Goal: Transaction & Acquisition: Purchase product/service

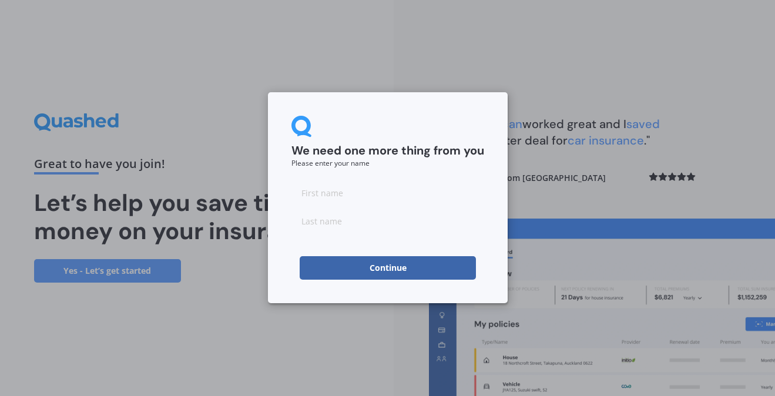
click at [327, 189] on input at bounding box center [387, 193] width 193 height 24
type input "[PERSON_NAME]"
click at [343, 220] on input at bounding box center [387, 221] width 193 height 24
type input "Brown"
click at [348, 269] on button "Continue" at bounding box center [388, 268] width 176 height 24
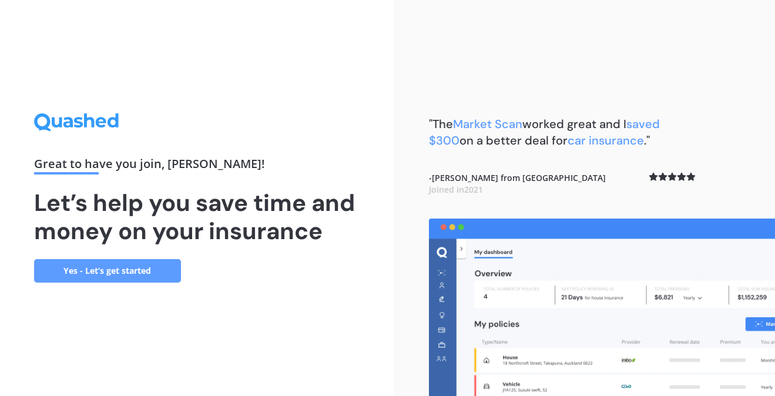
click at [130, 273] on link "Yes - Let’s get started" at bounding box center [107, 271] width 147 height 24
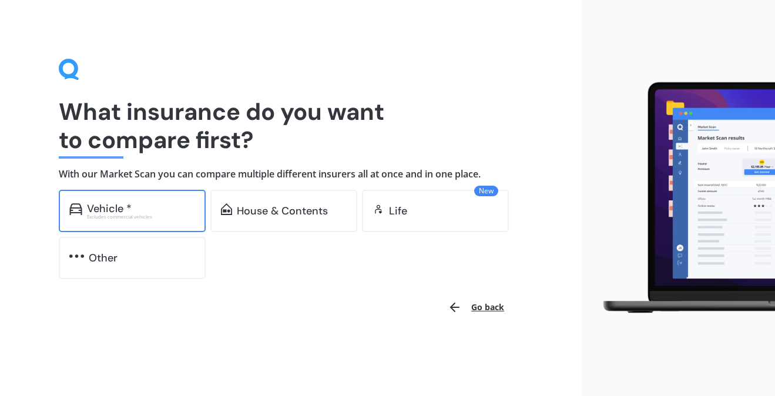
click at [115, 204] on div "Vehicle *" at bounding box center [109, 209] width 45 height 12
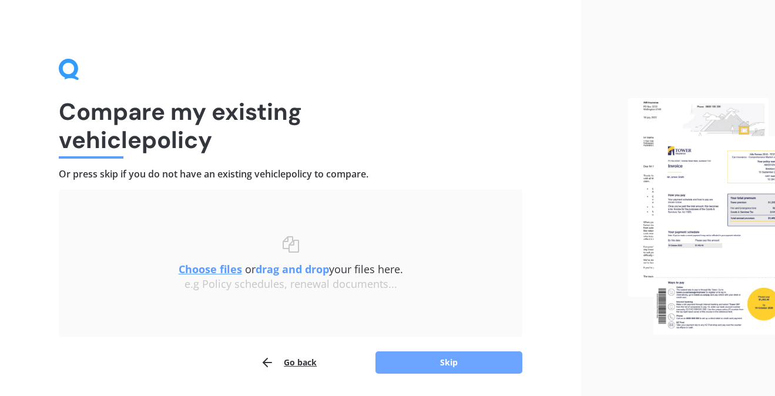
click at [417, 356] on button "Skip" at bounding box center [448, 362] width 147 height 22
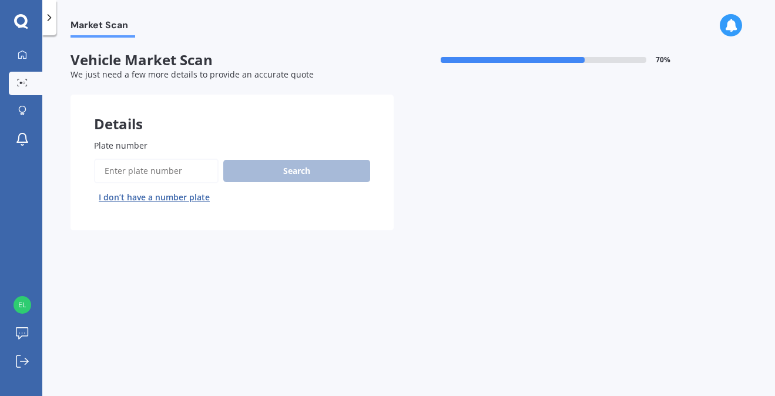
click at [180, 170] on input "Plate number" at bounding box center [156, 171] width 125 height 25
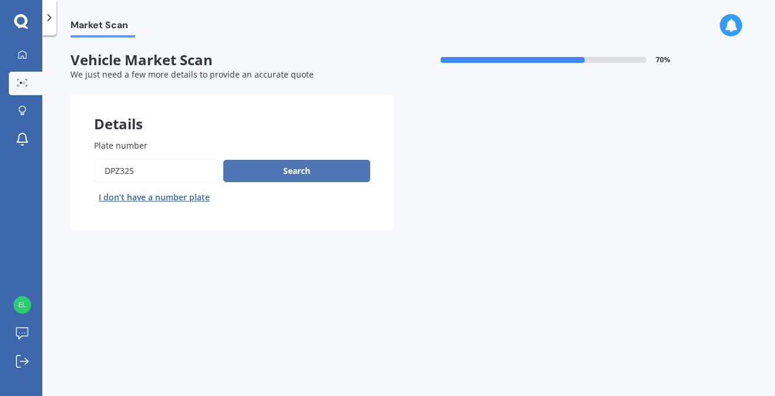
type input "DPZ325"
click at [307, 177] on button "Search" at bounding box center [296, 171] width 147 height 22
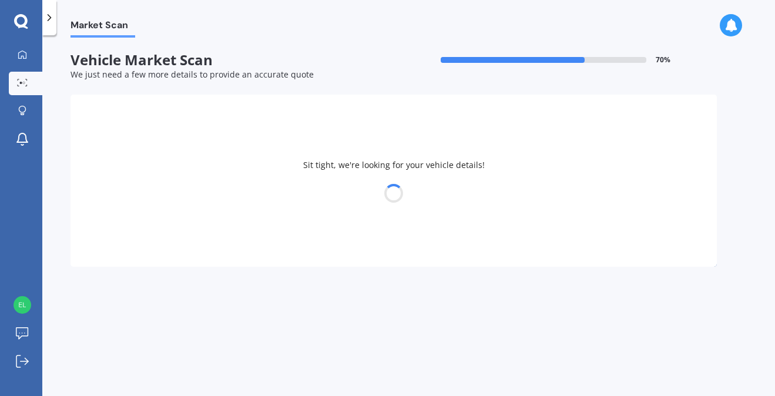
select select "FORD"
select select "FOCUS"
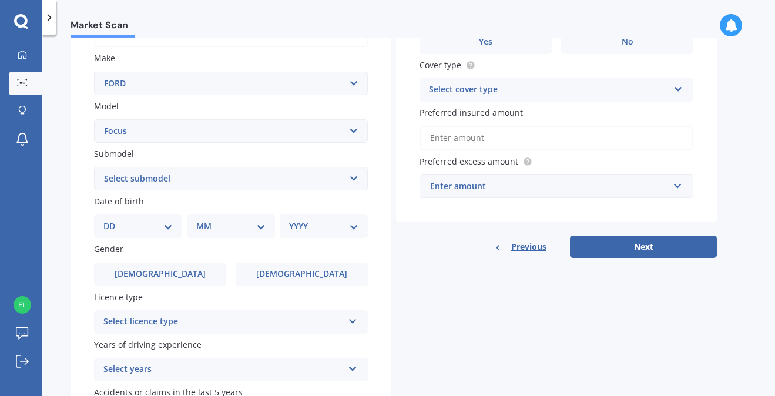
scroll to position [180, 0]
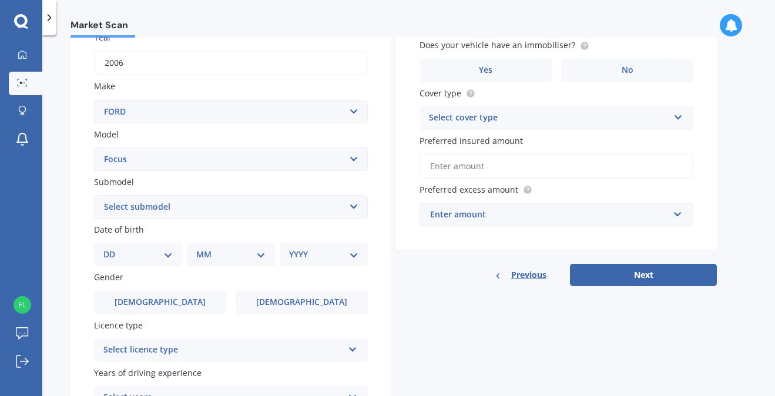
click at [136, 255] on select "DD 01 02 03 04 05 06 07 08 09 10 11 12 13 14 15 16 17 18 19 20 21 22 23 24 25 2…" at bounding box center [137, 254] width 69 height 13
select select "09"
click at [113, 250] on select "DD 01 02 03 04 05 06 07 08 09 10 11 12 13 14 15 16 17 18 19 20 21 22 23 24 25 2…" at bounding box center [137, 254] width 69 height 13
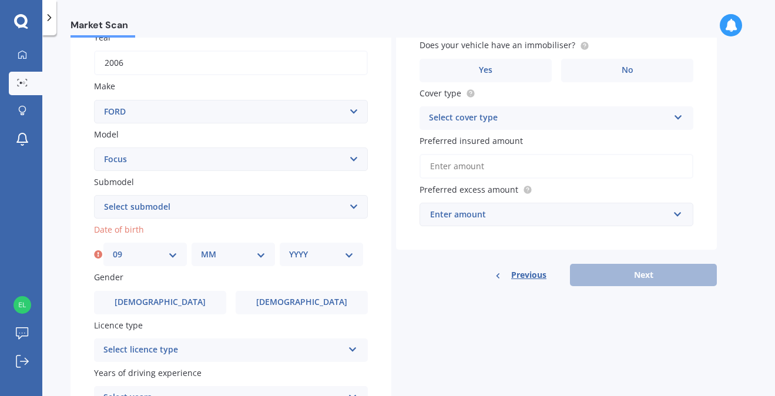
click at [218, 264] on div "MM 01 02 03 04 05 06 07 08 09 10 11 12" at bounding box center [233, 255] width 83 height 24
click at [230, 257] on select "MM 01 02 03 04 05 06 07 08 09 10 11 12" at bounding box center [233, 254] width 65 height 13
select select "10"
click at [201, 250] on select "MM 01 02 03 04 05 06 07 08 09 10 11 12" at bounding box center [233, 254] width 65 height 13
click at [314, 246] on div "YYYY 2025 2024 2023 2022 2021 2020 2019 2018 2017 2016 2015 2014 2013 2012 2011…" at bounding box center [321, 255] width 83 height 24
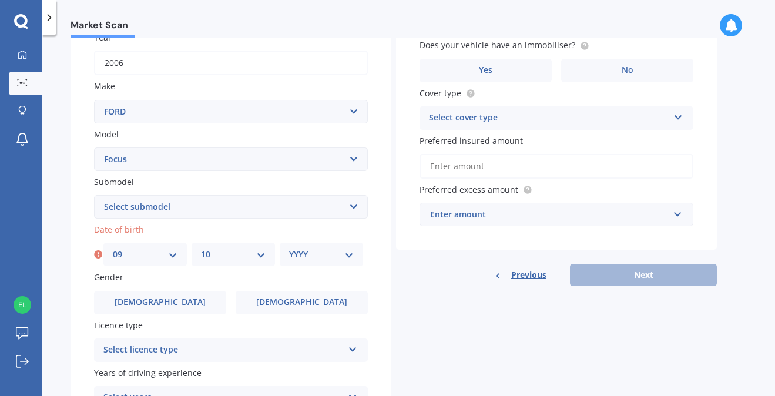
click at [317, 257] on select "YYYY 2025 2024 2023 2022 2021 2020 2019 2018 2017 2016 2015 2014 2013 2012 2011…" at bounding box center [321, 254] width 65 height 13
select select "1998"
click at [289, 250] on select "YYYY 2025 2024 2023 2022 2021 2020 2019 2018 2017 2016 2015 2014 2013 2012 2011…" at bounding box center [321, 254] width 65 height 13
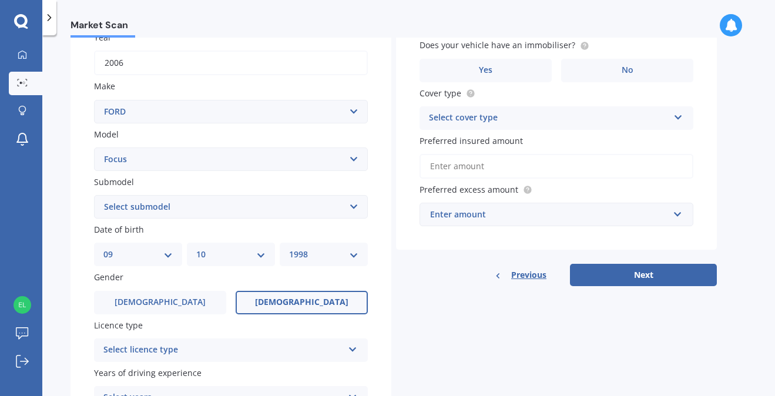
click at [306, 306] on span "[DEMOGRAPHIC_DATA]" at bounding box center [301, 302] width 93 height 10
click at [0, 0] on input "[DEMOGRAPHIC_DATA]" at bounding box center [0, 0] width 0 height 0
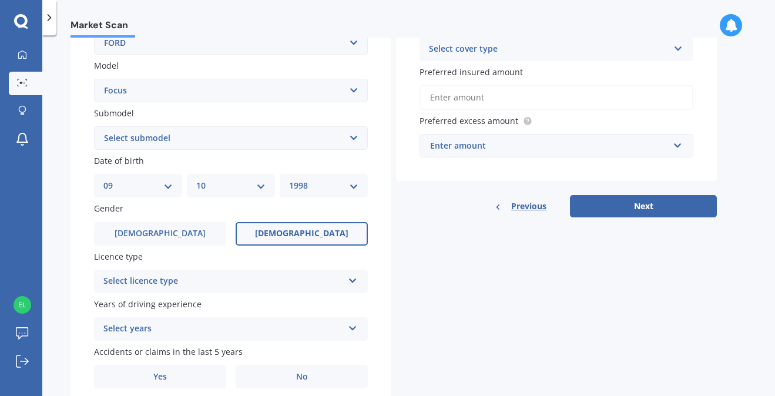
scroll to position [260, 0]
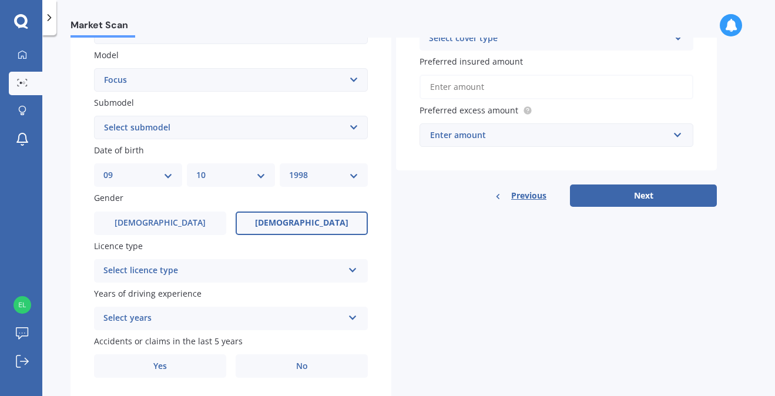
click at [267, 274] on div "Select licence type" at bounding box center [223, 271] width 240 height 14
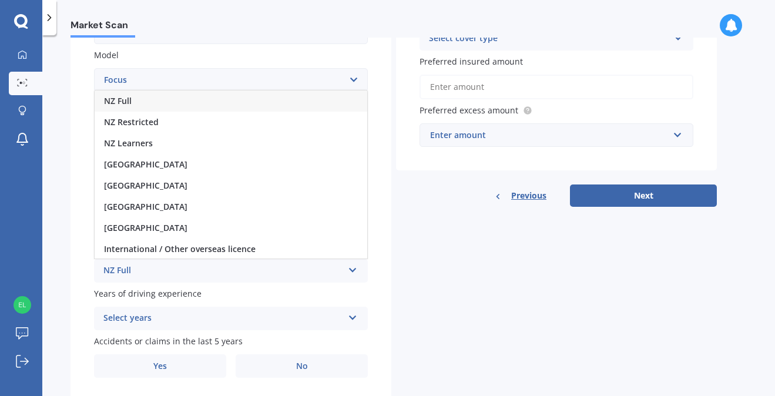
click at [145, 100] on div "NZ Full" at bounding box center [231, 100] width 273 height 21
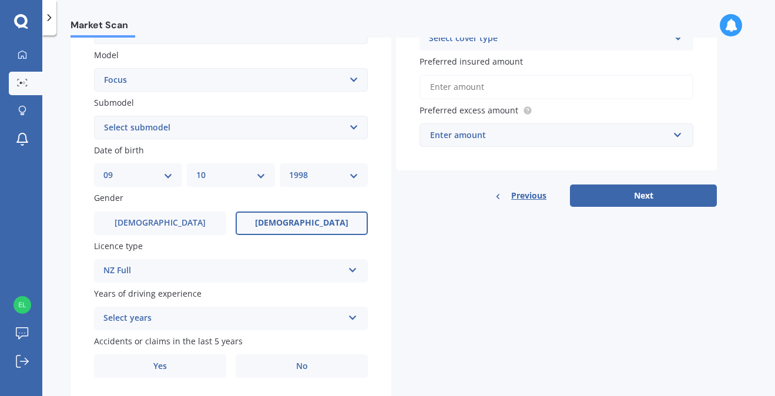
click at [151, 326] on div "Select years" at bounding box center [223, 318] width 240 height 14
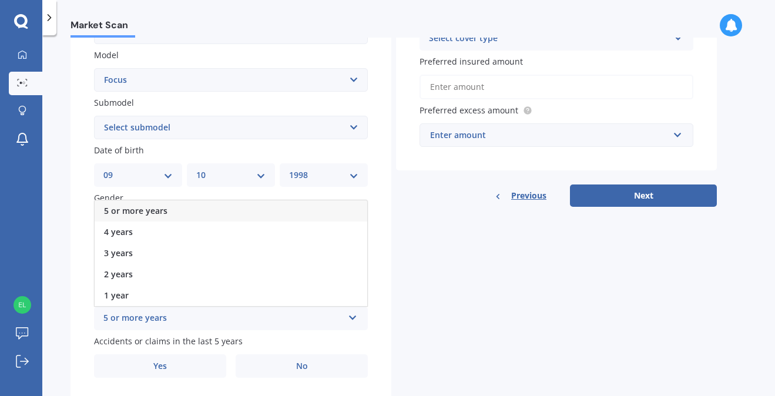
click at [161, 215] on span "5 or more years" at bounding box center [135, 210] width 63 height 11
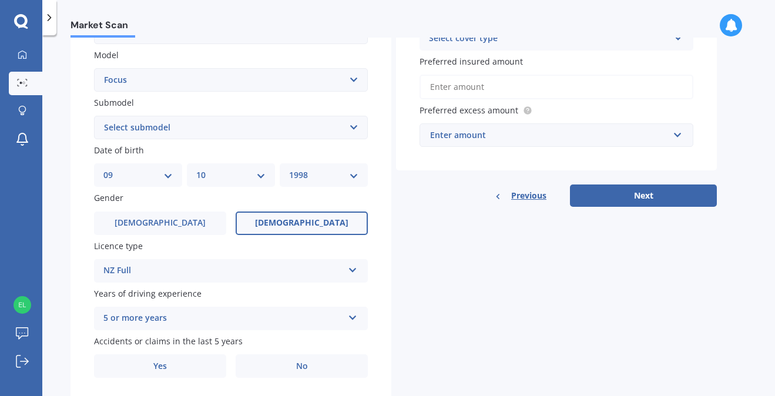
scroll to position [298, 0]
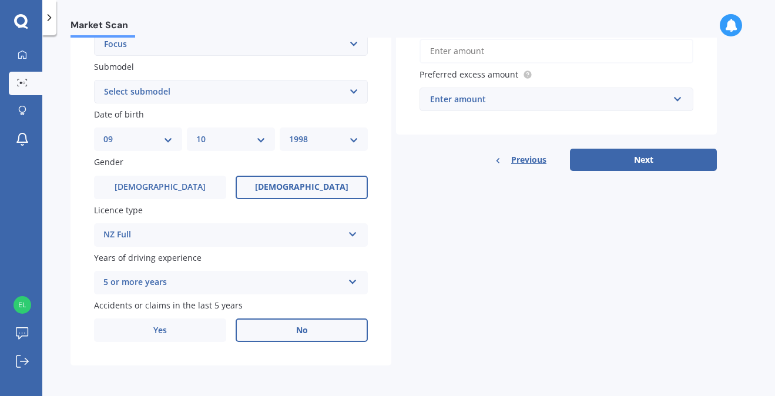
click at [302, 338] on label "No" at bounding box center [302, 330] width 132 height 24
click at [0, 0] on input "No" at bounding box center [0, 0] width 0 height 0
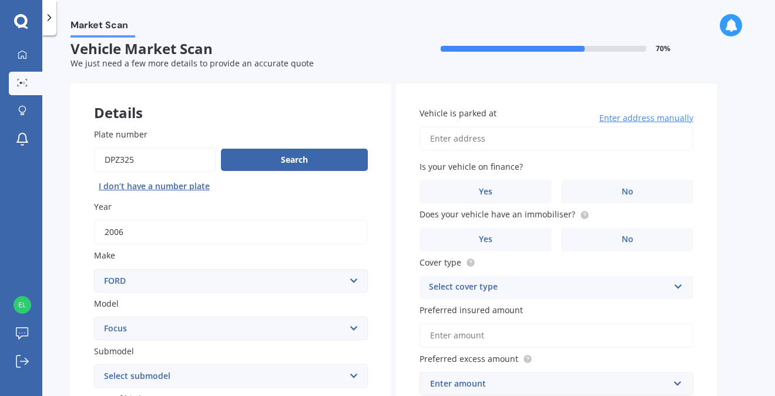
scroll to position [10, 0]
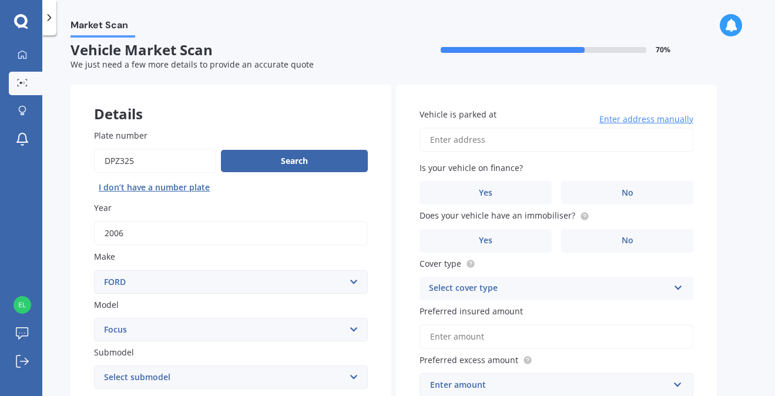
click at [475, 137] on input "Vehicle is parked at" at bounding box center [557, 140] width 274 height 25
type input "[STREET_ADDRESS]"
click at [588, 192] on label "No" at bounding box center [627, 193] width 132 height 24
click at [0, 0] on input "No" at bounding box center [0, 0] width 0 height 0
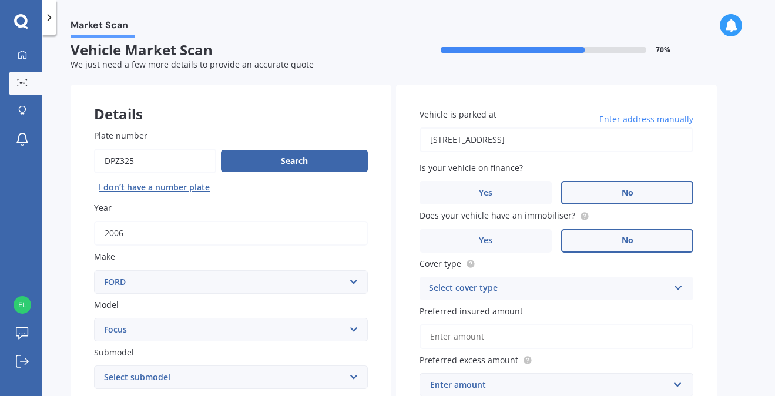
click at [606, 237] on label "No" at bounding box center [627, 241] width 132 height 24
click at [0, 0] on input "No" at bounding box center [0, 0] width 0 height 0
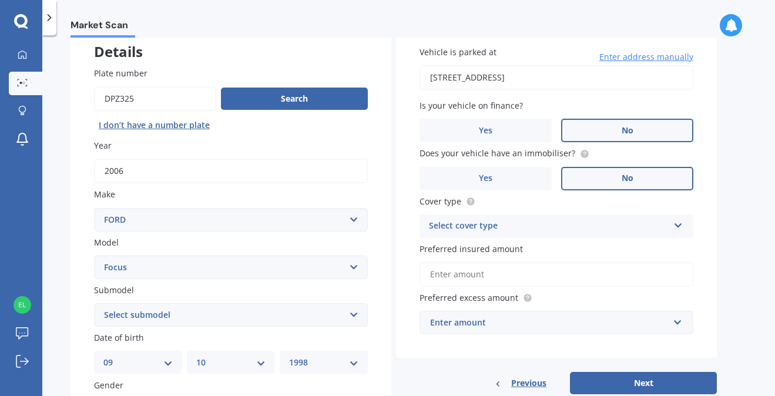
scroll to position [89, 0]
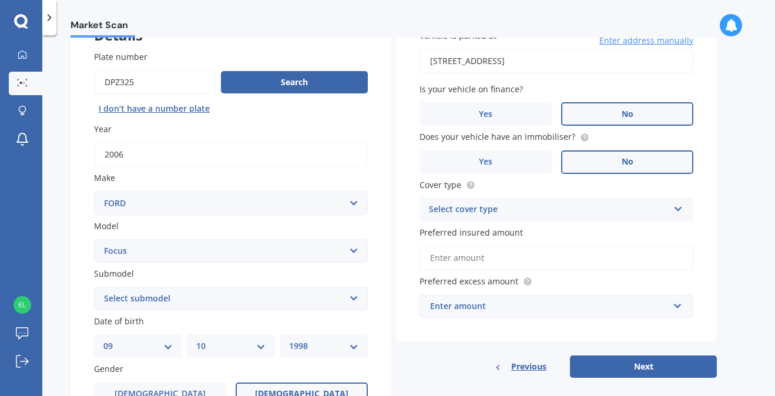
click at [573, 209] on div "Select cover type" at bounding box center [549, 210] width 240 height 14
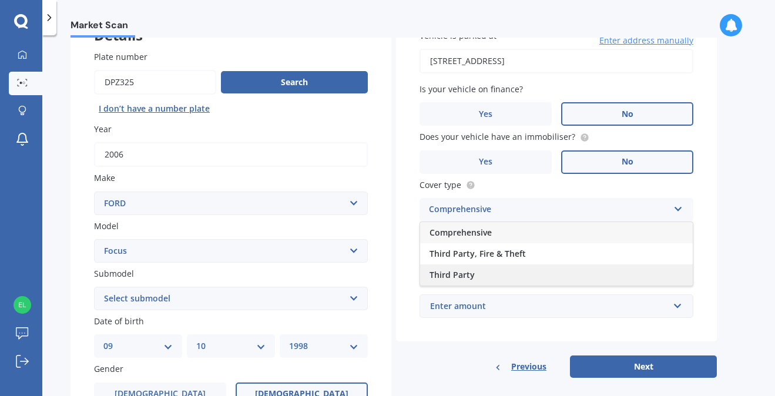
click at [519, 277] on div "Third Party" at bounding box center [556, 274] width 273 height 21
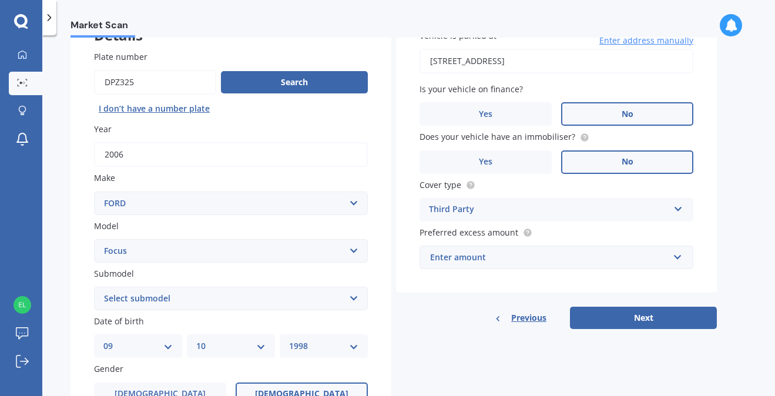
click at [518, 252] on div "Enter amount" at bounding box center [549, 257] width 239 height 13
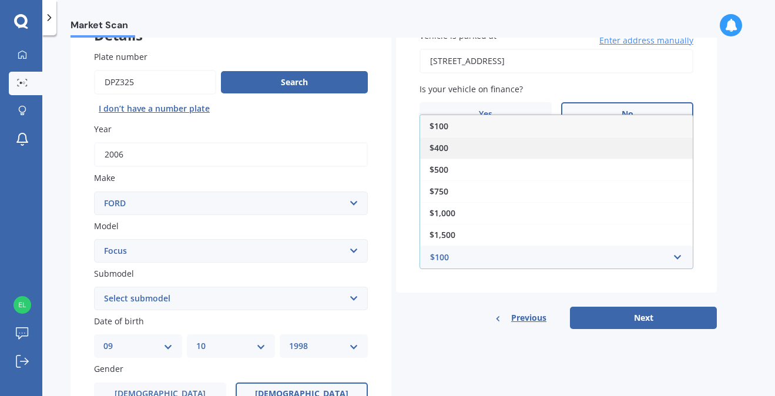
click at [462, 143] on div "$400" at bounding box center [556, 148] width 273 height 22
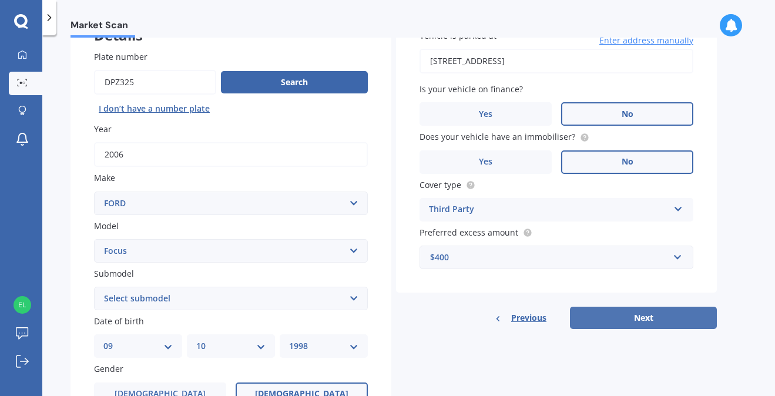
click at [601, 316] on button "Next" at bounding box center [643, 318] width 147 height 22
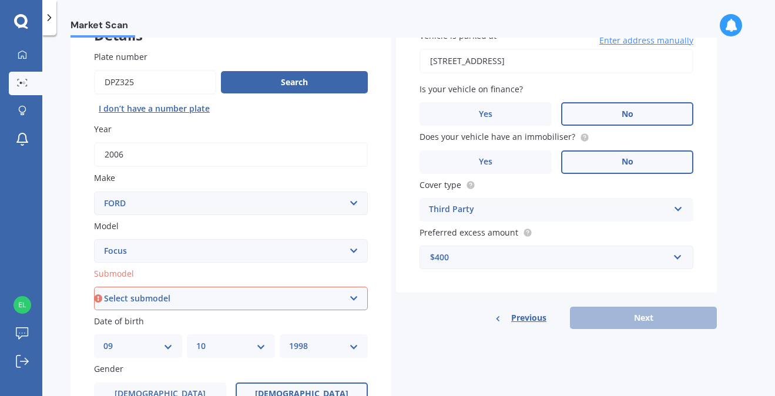
click at [176, 302] on select "Select submodel (All other) 1.8 TDCi Turbo Diesel Wagon 2.0 Petrol Wagon Ambien…" at bounding box center [231, 299] width 274 height 24
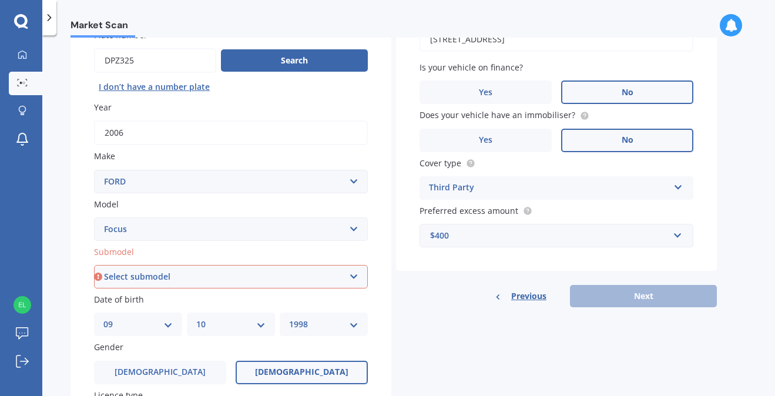
scroll to position [115, 0]
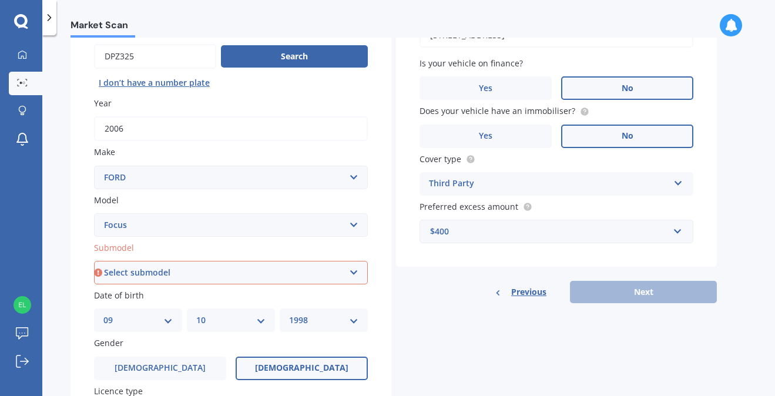
click at [173, 270] on select "Select submodel (All other) 1.8 TDCi Turbo Diesel Wagon 2.0 Petrol Wagon Ambien…" at bounding box center [231, 273] width 274 height 24
select select "HATCHBACK 2.0L"
click at [94, 262] on select "Select submodel (All other) 1.8 TDCi Turbo Diesel Wagon 2.0 Petrol Wagon Ambien…" at bounding box center [231, 273] width 274 height 24
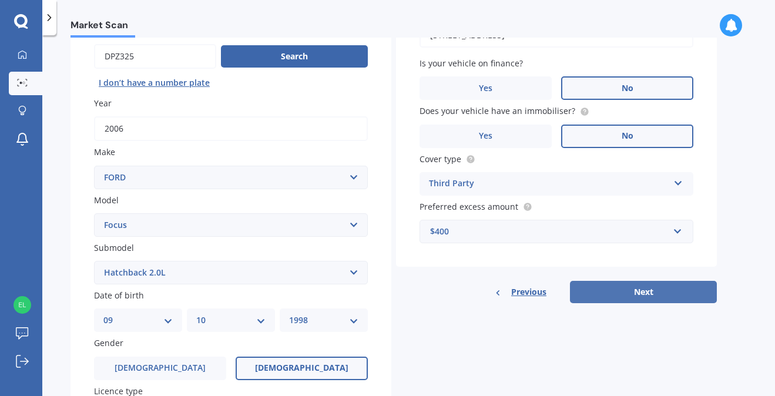
click at [629, 294] on button "Next" at bounding box center [643, 292] width 147 height 22
select select "09"
select select "10"
select select "1998"
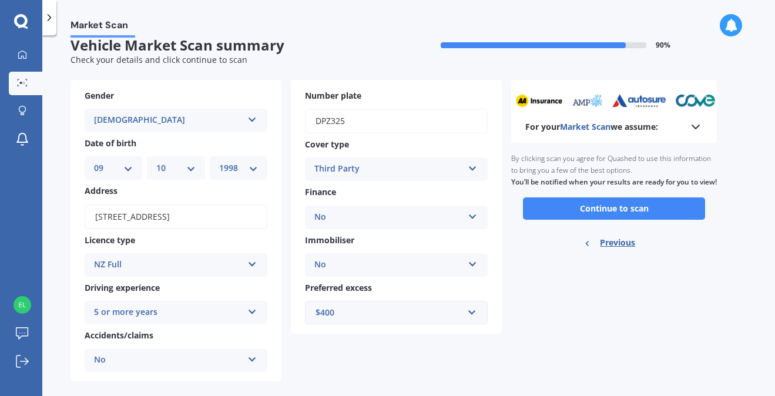
scroll to position [0, 0]
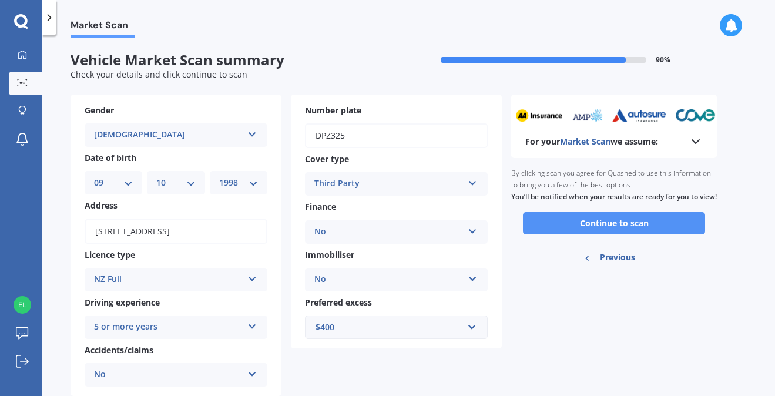
click at [628, 234] on button "Continue to scan" at bounding box center [614, 223] width 182 height 22
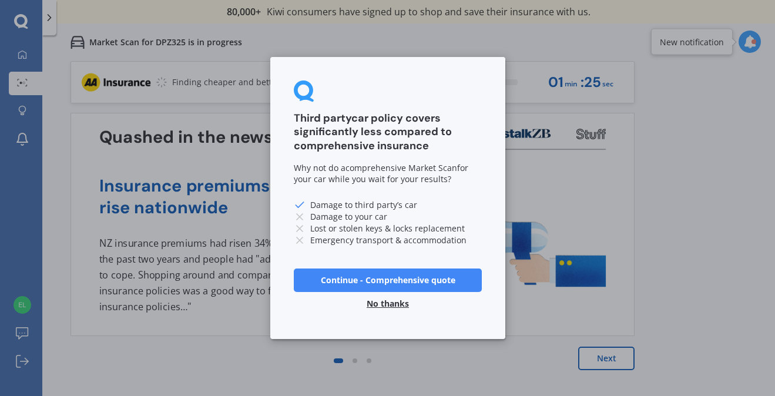
click at [590, 355] on div "Third party car policy covers significantly less compared to comprehensive insu…" at bounding box center [387, 198] width 775 height 396
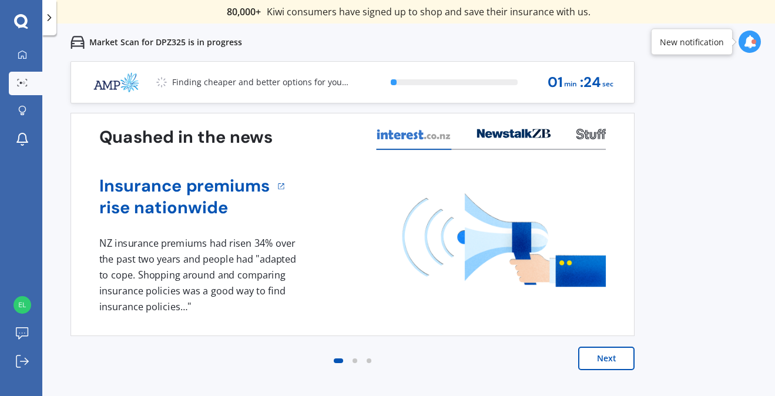
click at [612, 362] on button "Next" at bounding box center [606, 359] width 56 height 24
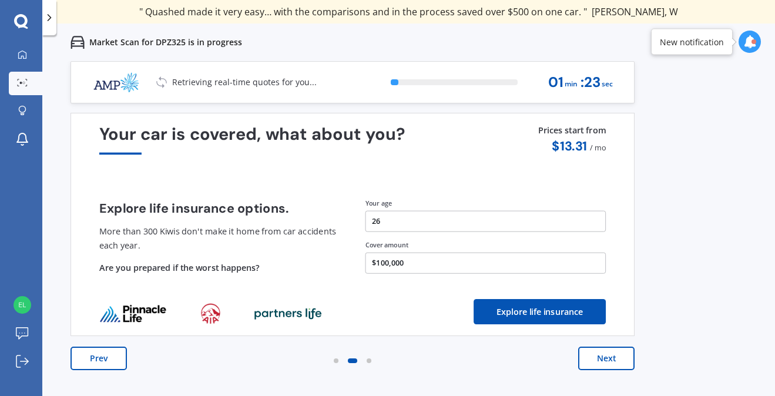
click at [612, 361] on button "Next" at bounding box center [606, 359] width 56 height 24
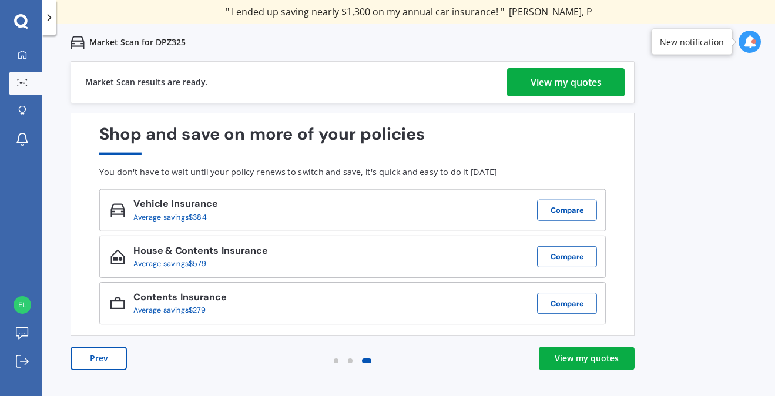
click at [594, 72] on div "View my quotes" at bounding box center [566, 82] width 71 height 28
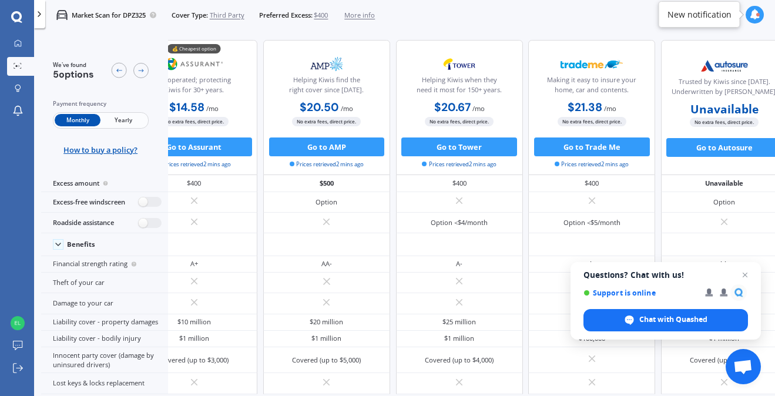
scroll to position [0, 69]
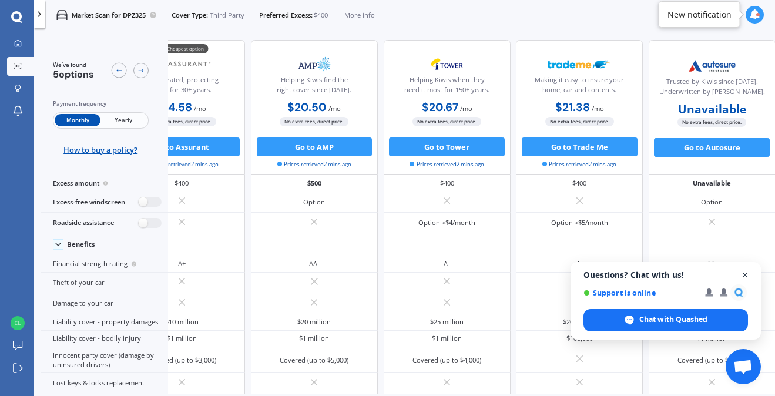
click at [743, 273] on span "Close chat" at bounding box center [745, 275] width 15 height 15
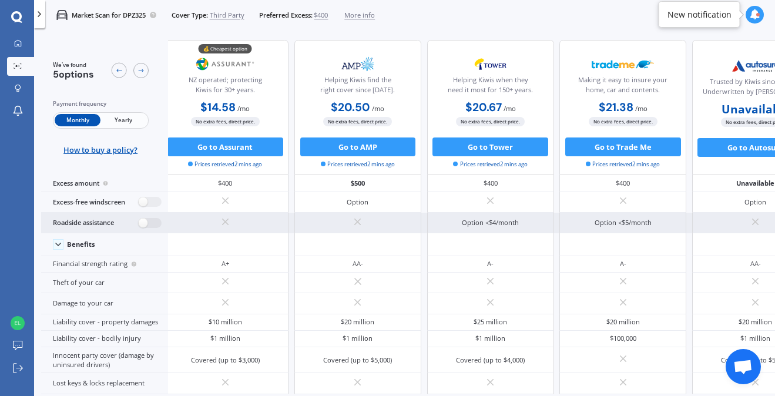
scroll to position [0, 0]
